Goal: Task Accomplishment & Management: Use online tool/utility

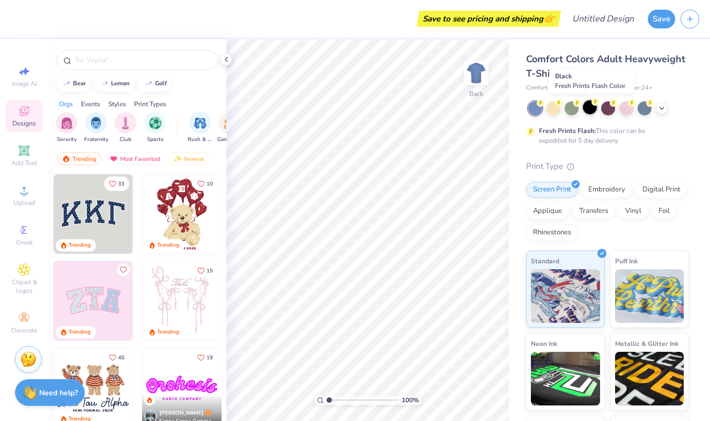
click at [590, 109] on div at bounding box center [590, 107] width 14 height 14
click at [660, 107] on icon at bounding box center [661, 107] width 9 height 9
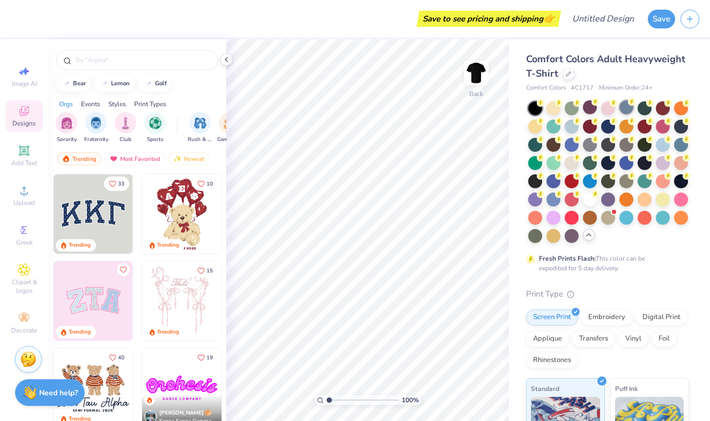
click at [625, 102] on div at bounding box center [626, 107] width 14 height 14
click at [536, 201] on div at bounding box center [535, 198] width 14 height 14
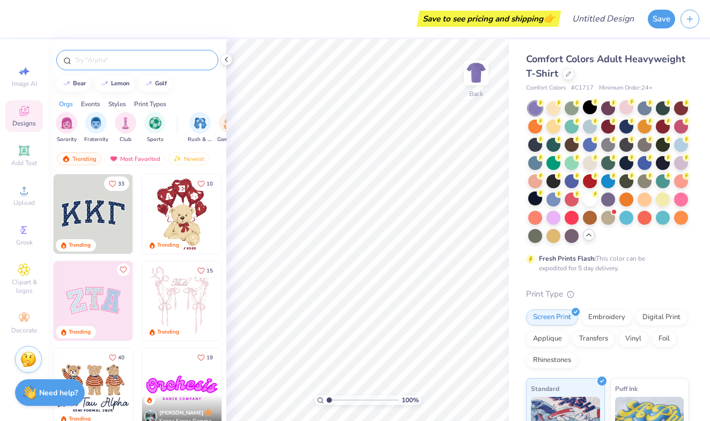
click at [133, 62] on input "text" at bounding box center [142, 60] width 137 height 11
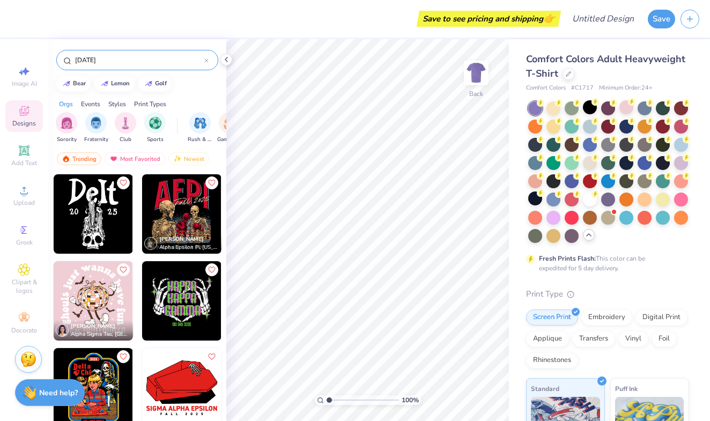
type input "[DATE]"
click at [95, 219] on img at bounding box center [93, 213] width 79 height 79
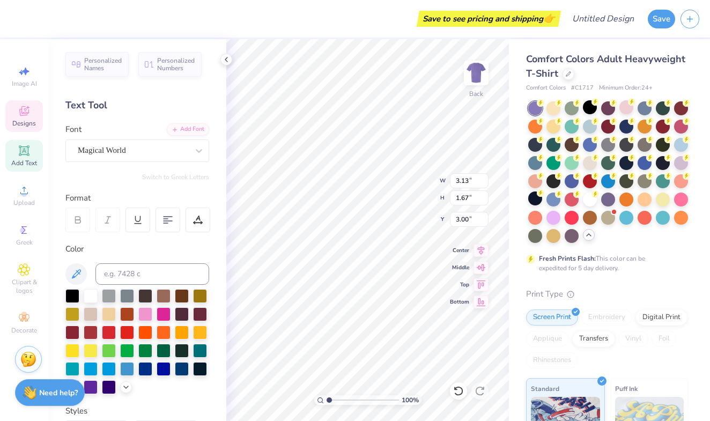
type textarea "SAE"
type textarea "20 FA"
type input "0.59"
type input "0.41"
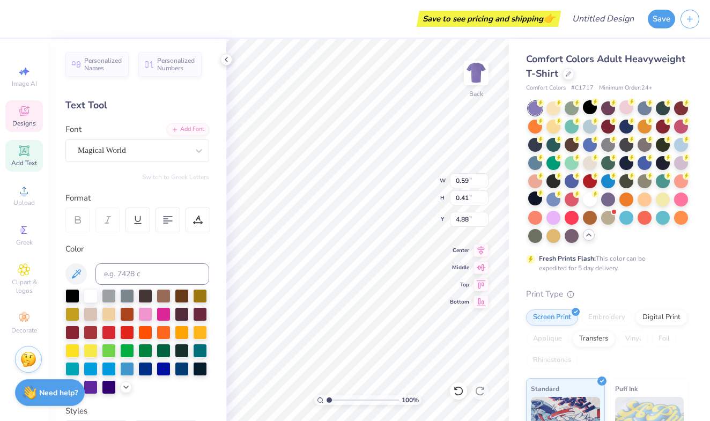
type input "0.37"
type input "0.25"
type input "0.24"
type input "0.17"
type input "0.45"
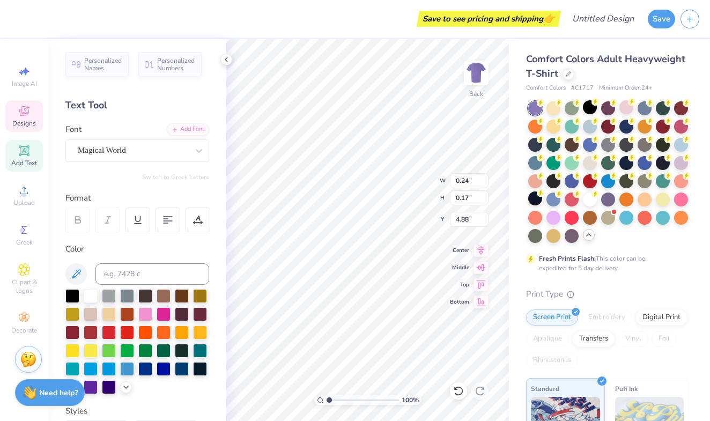
type input "0.31"
type input "0.50"
type input "0.34"
type input "4.90"
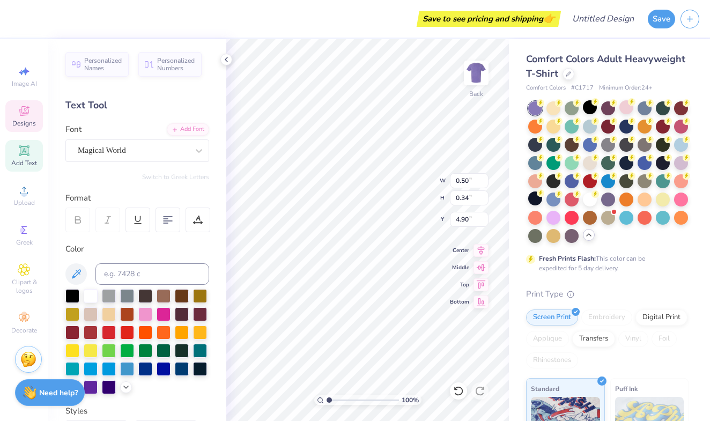
type input "0.69"
type input "0.48"
type input "0.62"
type input "0.42"
type textarea "25 LL"
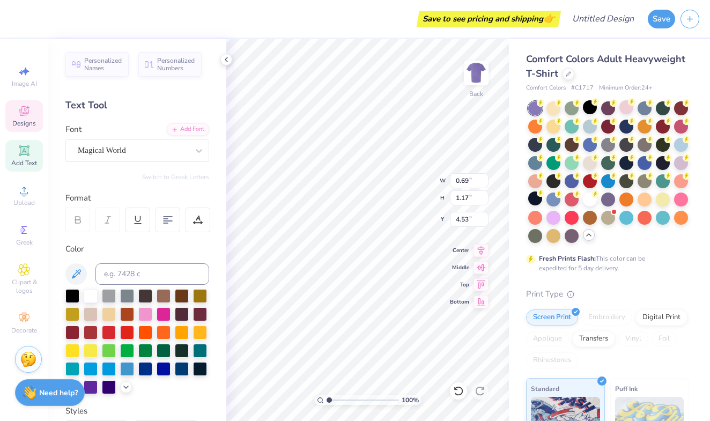
type input "4.90"
type input "0.63"
type input "1.11"
type input "4.96"
type input "0.72"
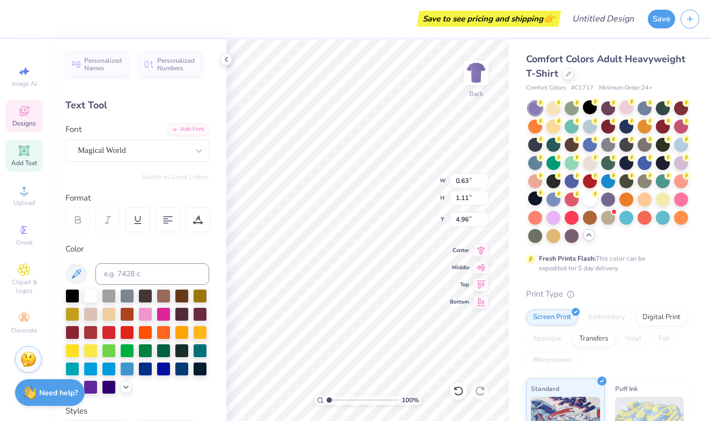
type input "1.27"
type input "3.57"
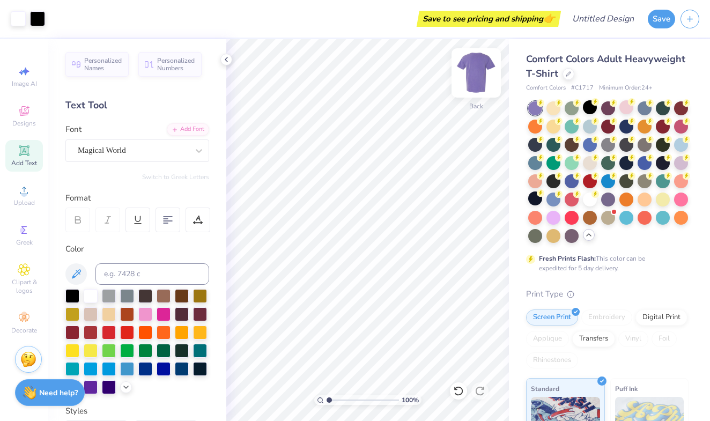
click at [477, 77] on img at bounding box center [476, 72] width 43 height 43
click at [28, 112] on icon at bounding box center [24, 111] width 13 height 13
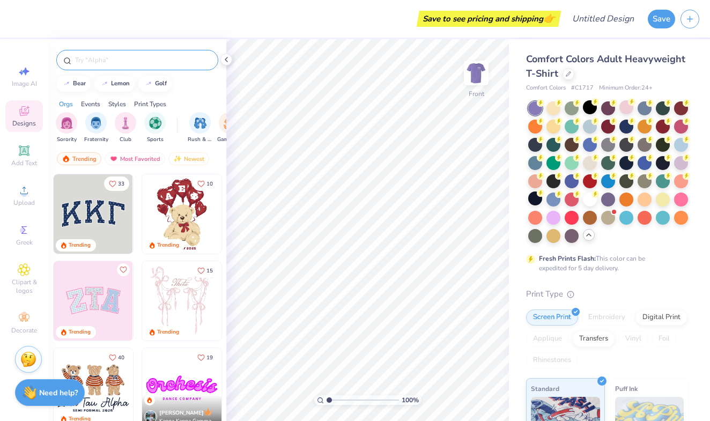
click at [122, 58] on input "text" at bounding box center [142, 60] width 137 height 11
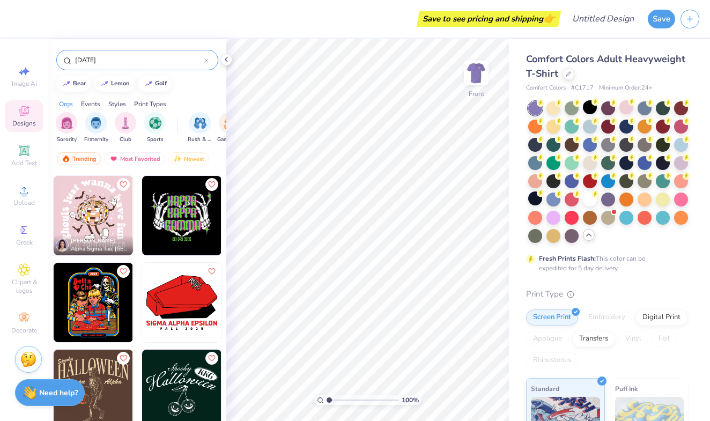
scroll to position [85, 0]
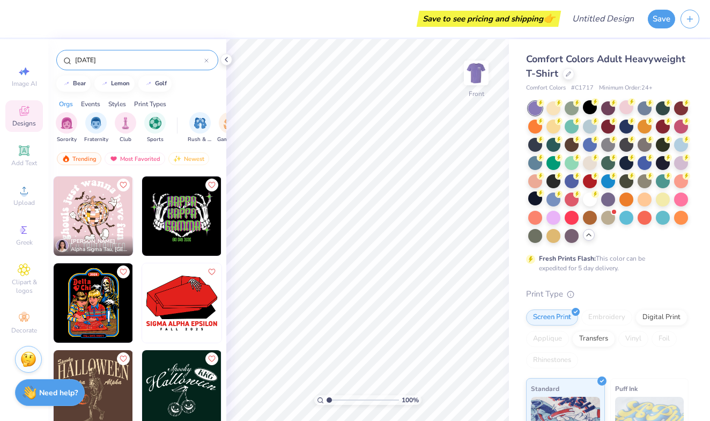
type input "[DATE]"
click at [107, 320] on img at bounding box center [93, 302] width 79 height 79
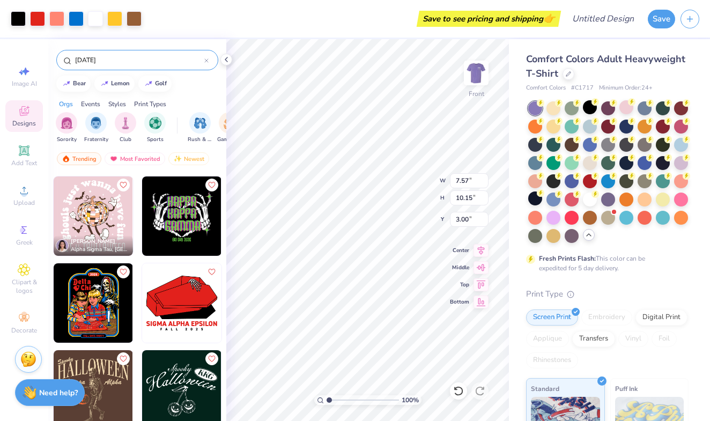
type input "10.76"
type input "14.42"
type input "3.74"
type input "11.98"
type input "16.06"
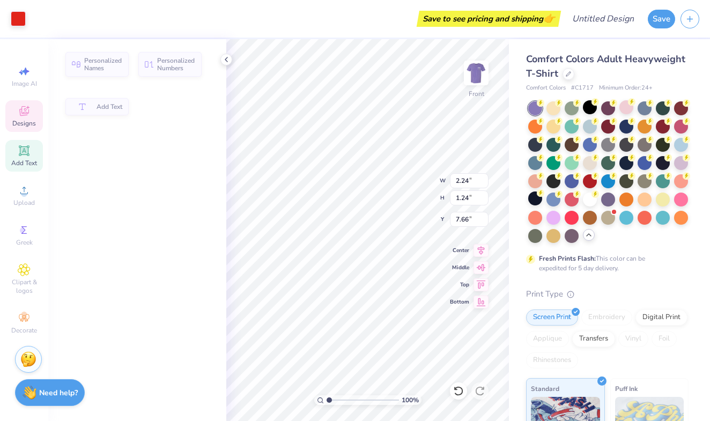
type input "7.79"
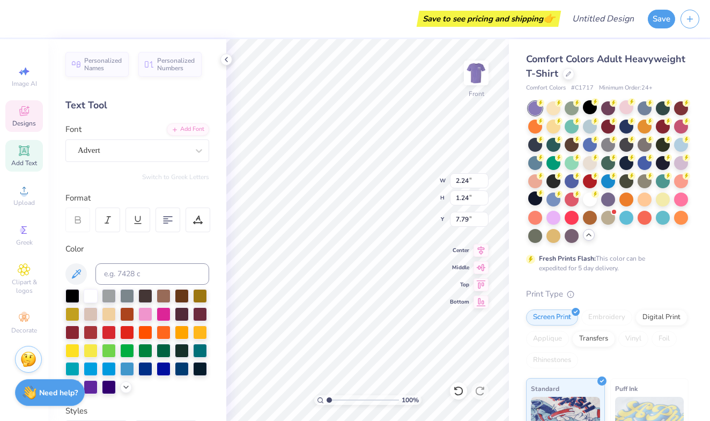
scroll to position [0, 1]
type textarea "Epsilon"
type input "11.98"
type input "16.06"
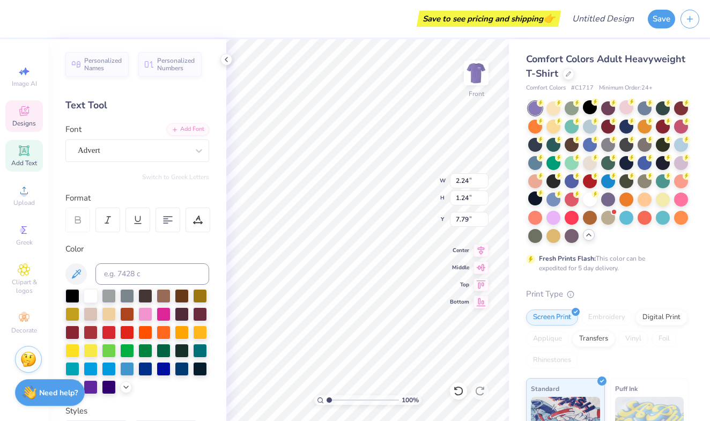
type input "3.74"
type input "5.57"
type input "1.53"
type input "7.79"
type input "2.83"
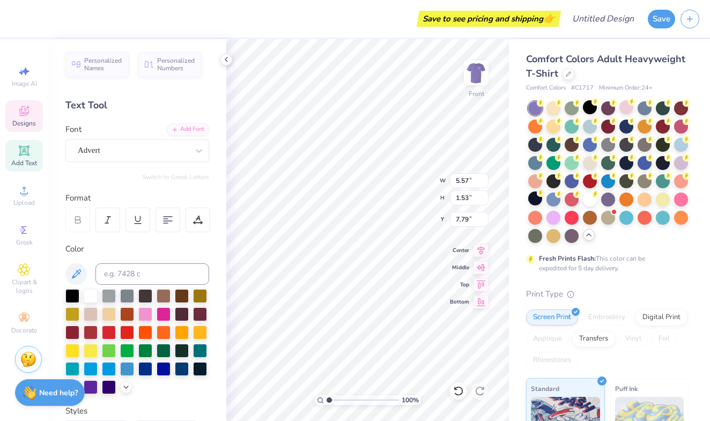
type input "0.78"
type input "8.02"
type input "3.96"
type input "1.53"
type input "6.26"
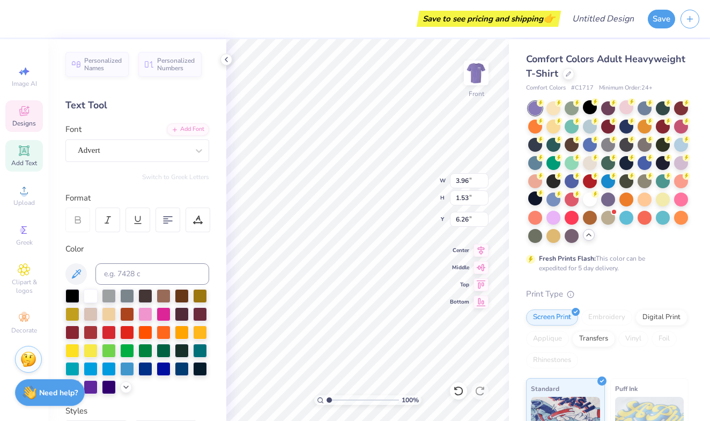
scroll to position [0, 2]
type textarea "Sigma Alpha"
type input "11.98"
type input "16.06"
type input "3.74"
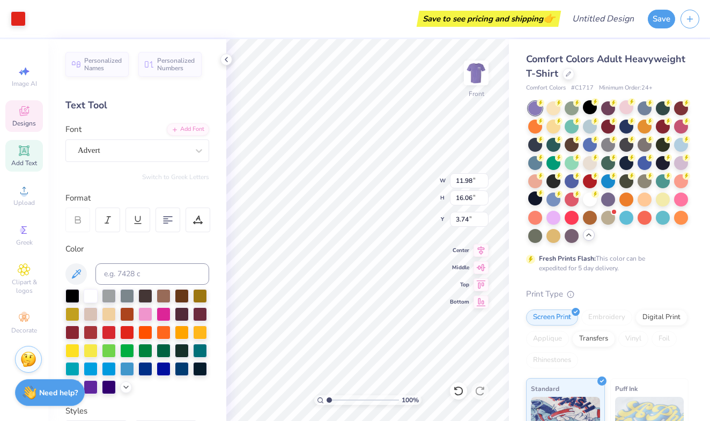
type input "9.59"
type input "1.54"
type input "6.22"
type input "6.21"
type input "1.00"
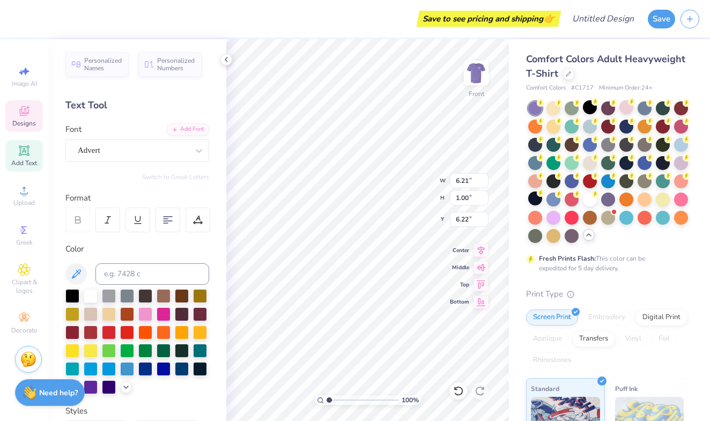
type input "6.30"
type input "11.98"
type input "16.06"
type input "3.74"
type input "7.30"
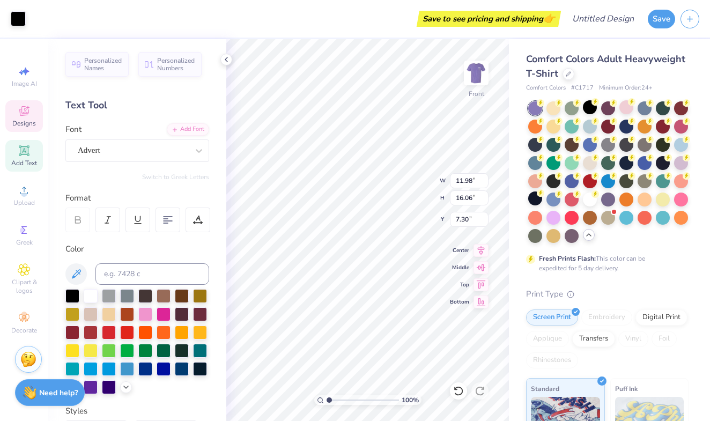
type input "11.98"
type input "16.06"
type input "3.74"
type textarea "FALL RUSH"
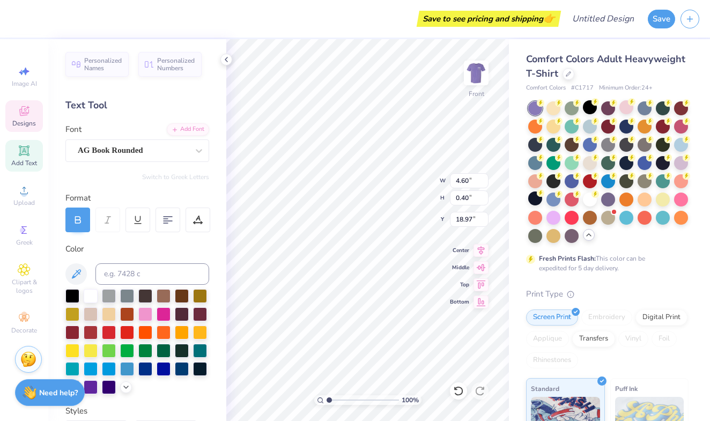
scroll to position [0, 2]
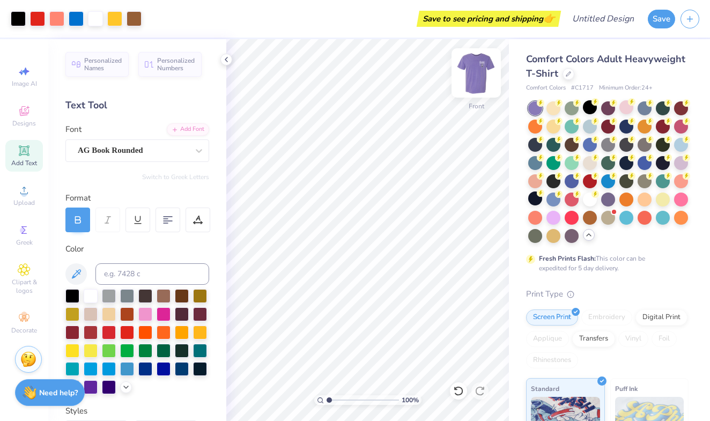
click at [472, 72] on img at bounding box center [476, 72] width 43 height 43
click at [472, 72] on img at bounding box center [475, 72] width 21 height 21
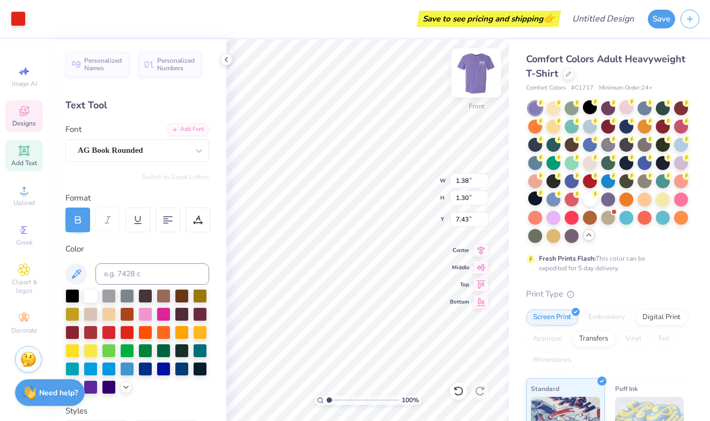
type input "7.69"
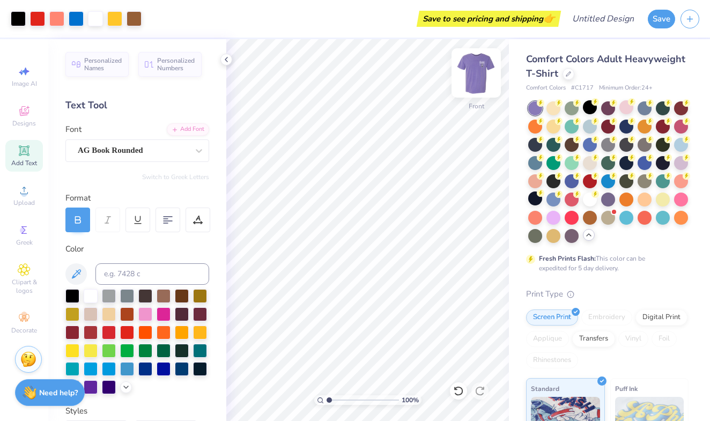
click at [468, 78] on img at bounding box center [476, 72] width 43 height 43
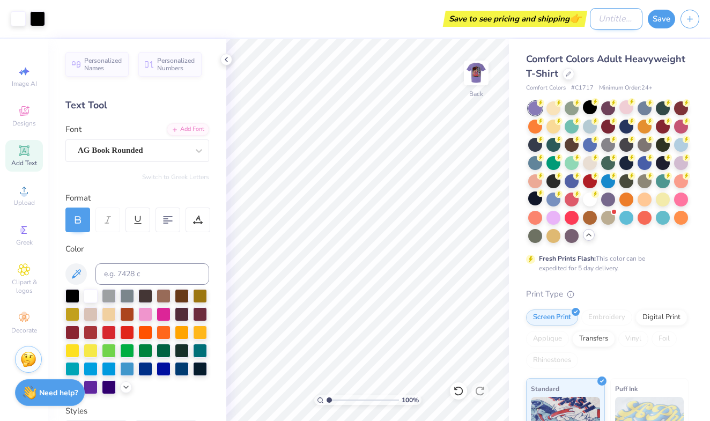
click at [602, 20] on input "Design Title" at bounding box center [616, 18] width 53 height 21
type input "SAE Fall Rush"
click at [560, 20] on div "Save to see pricing and shipping 👉" at bounding box center [515, 19] width 139 height 16
click at [664, 18] on button "Save" at bounding box center [661, 17] width 27 height 19
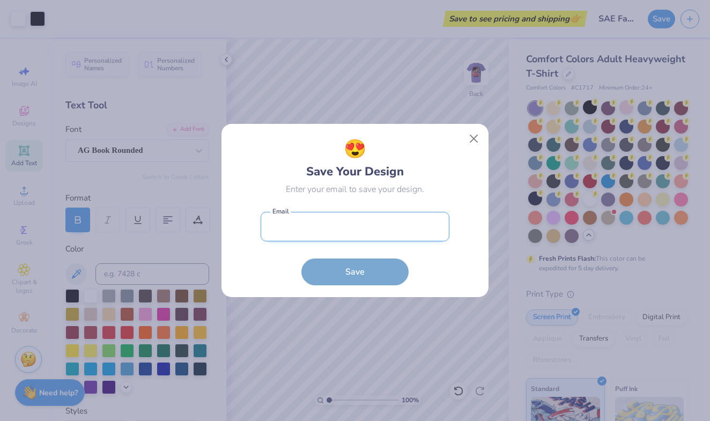
click at [342, 233] on input "email" at bounding box center [355, 226] width 189 height 29
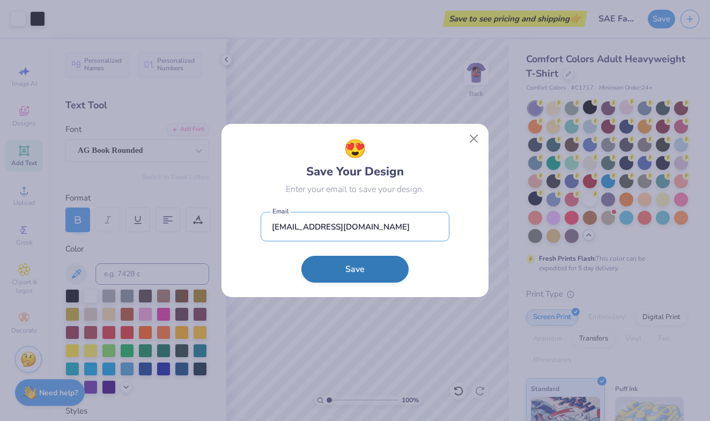
type input "[EMAIL_ADDRESS][DOMAIN_NAME]"
click at [326, 274] on button "Save" at bounding box center [354, 269] width 107 height 27
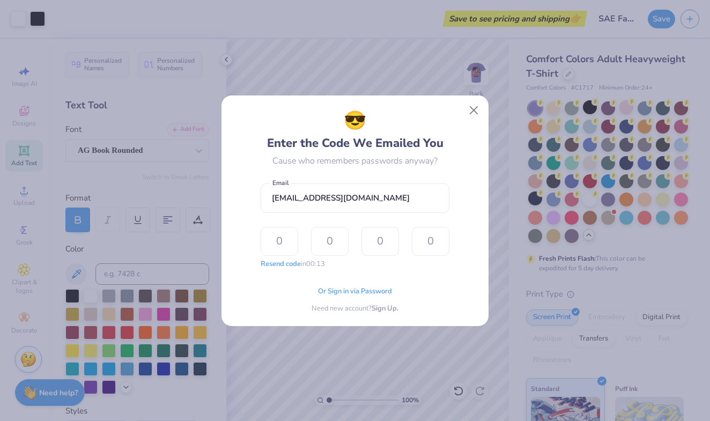
type input "6"
type input "3"
type input "1"
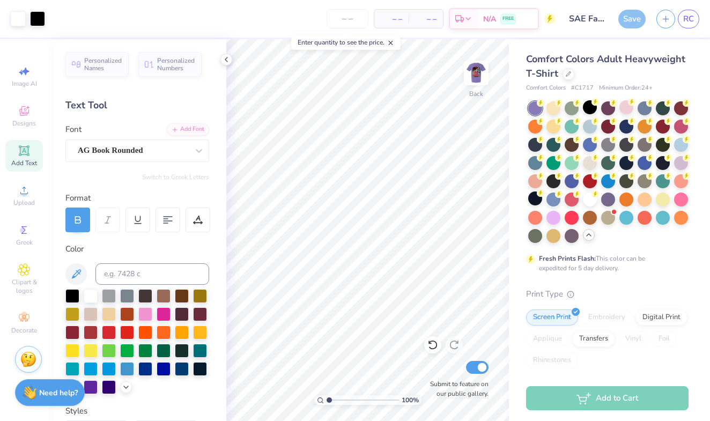
click at [402, 22] on div "– – Per Item" at bounding box center [391, 19] width 34 height 18
click at [348, 14] on input "number" at bounding box center [348, 18] width 42 height 19
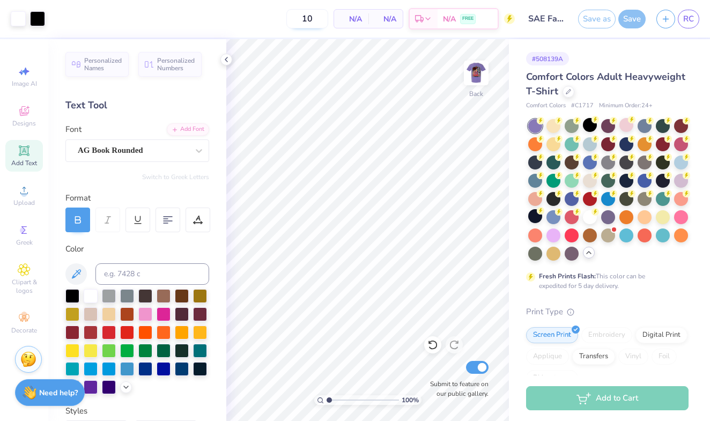
click at [291, 27] on input "10" at bounding box center [307, 18] width 42 height 19
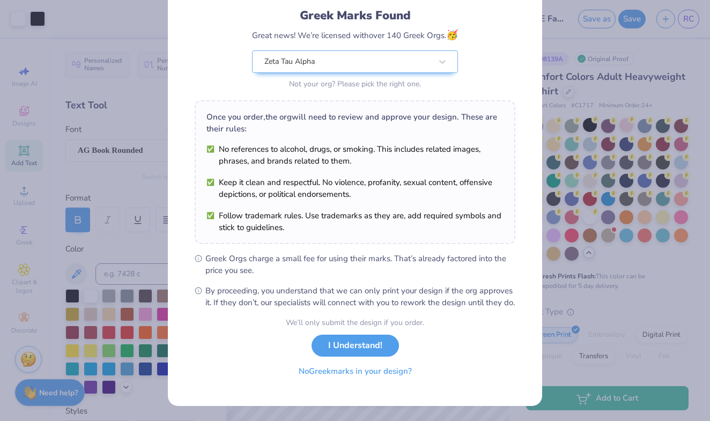
scroll to position [81, 0]
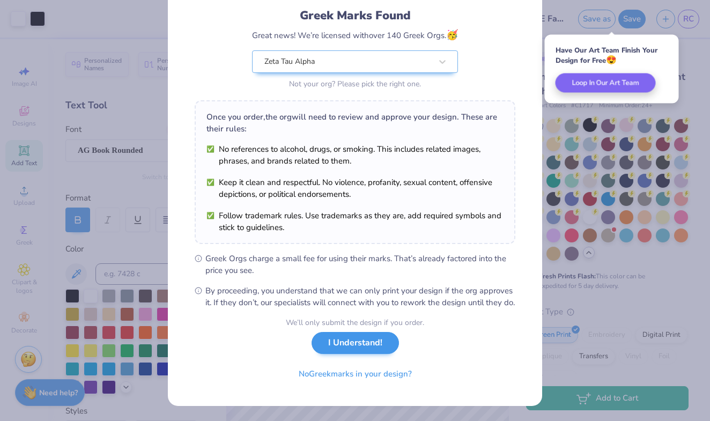
click at [387, 346] on button "I Understand!" at bounding box center [355, 343] width 87 height 22
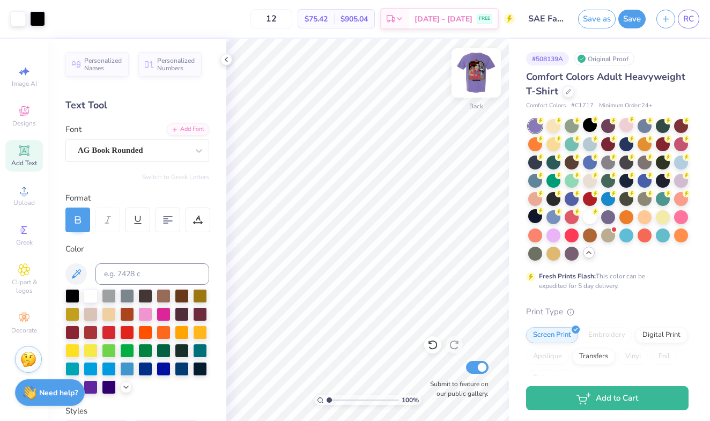
click at [476, 70] on img at bounding box center [476, 72] width 43 height 43
click at [475, 70] on img at bounding box center [476, 72] width 43 height 43
click at [292, 18] on input "12" at bounding box center [271, 18] width 42 height 19
type input "1"
type input "2"
